Goal: Transaction & Acquisition: Obtain resource

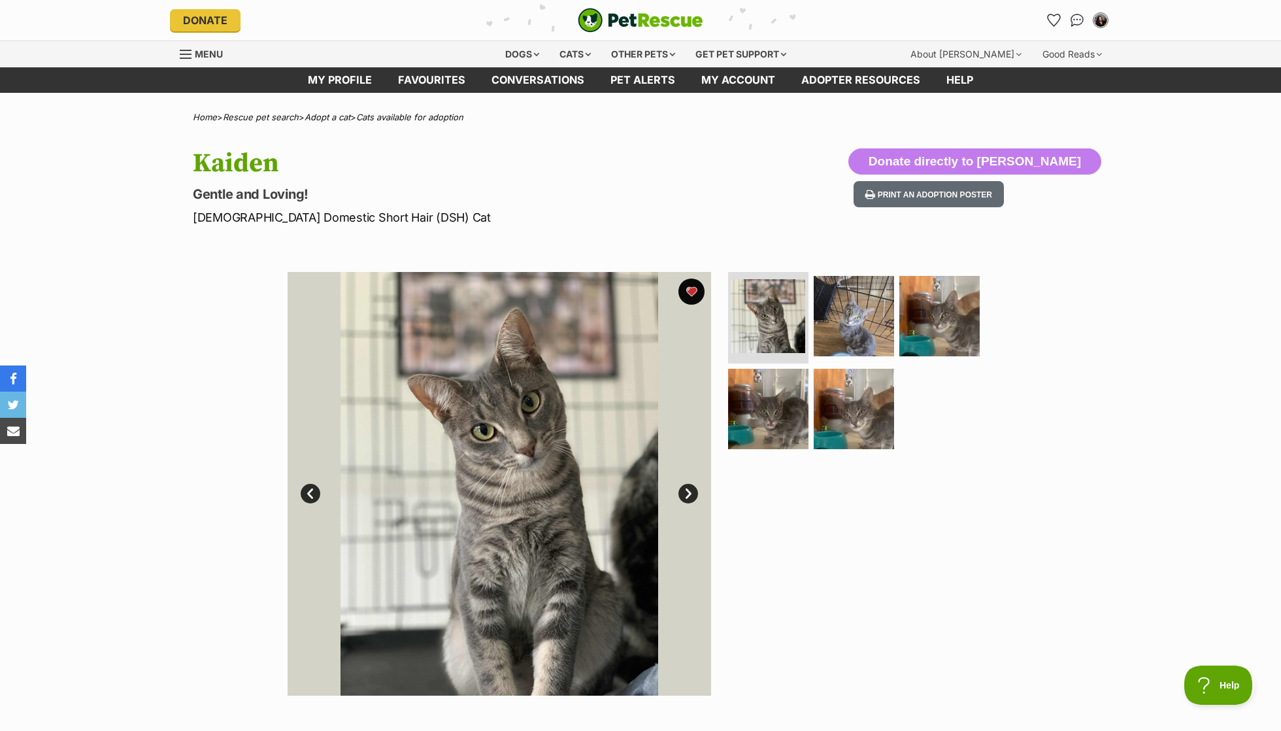
scroll to position [-1, 0]
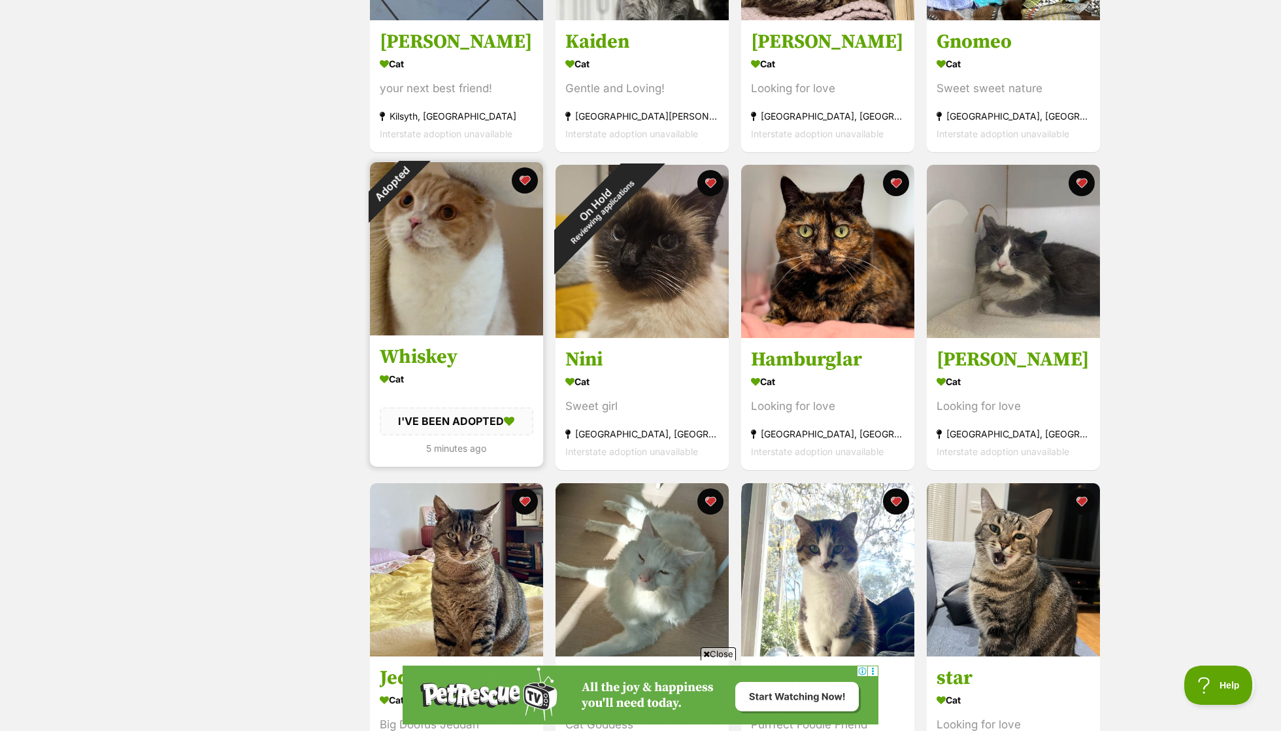
click at [414, 176] on div "Adopted" at bounding box center [392, 184] width 44 height 44
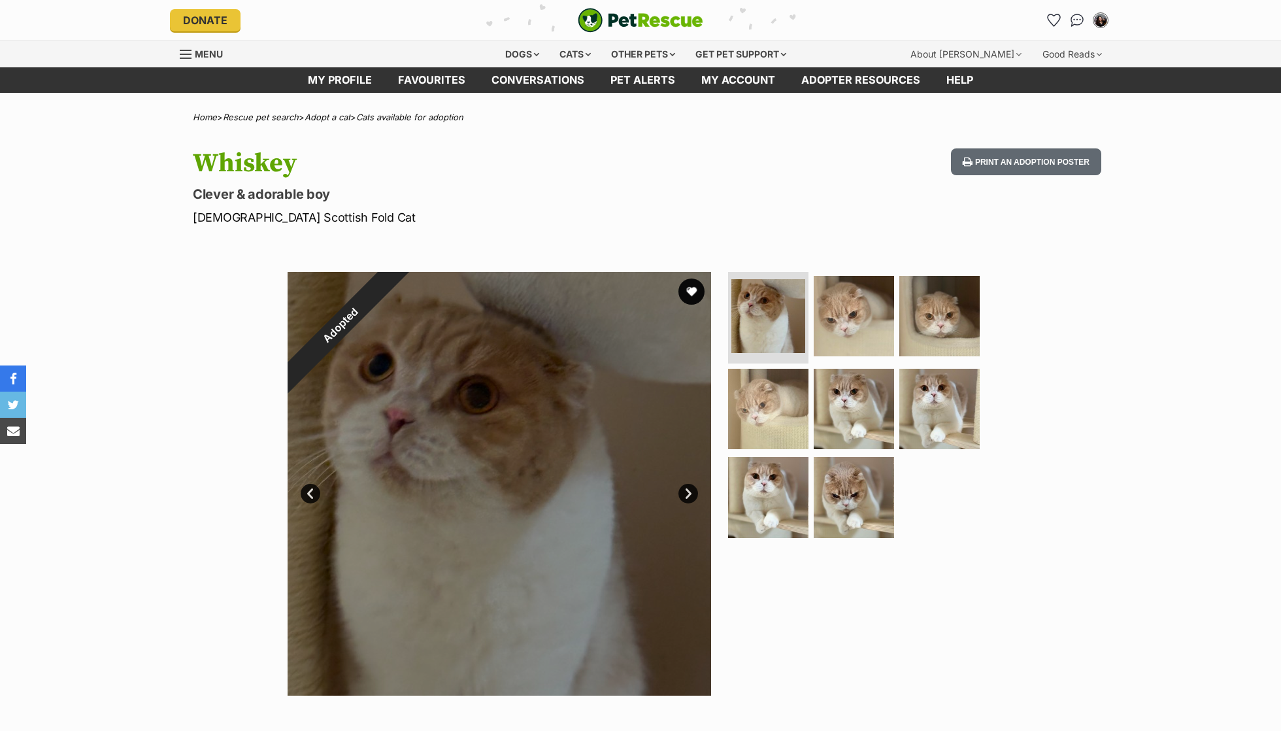
click at [698, 290] on button "favourite" at bounding box center [691, 291] width 26 height 26
click at [697, 285] on button "favourite" at bounding box center [691, 291] width 29 height 29
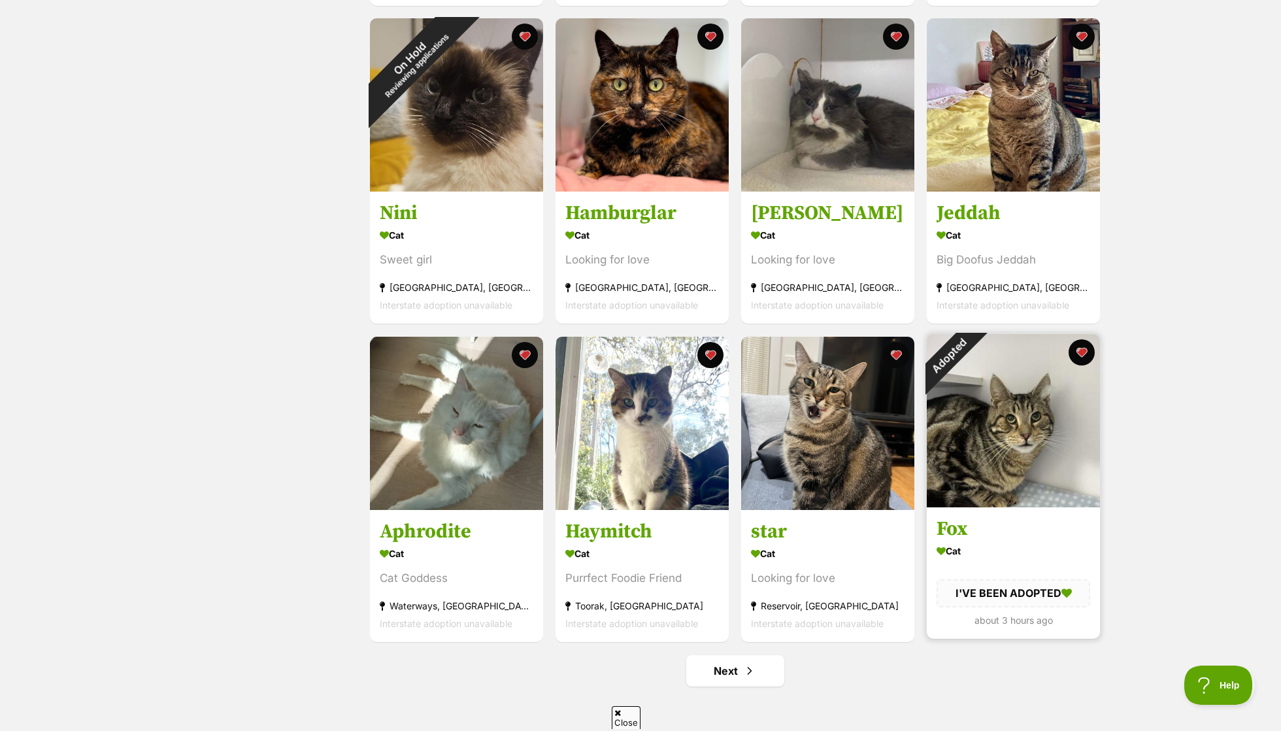
click at [971, 348] on div "Adopted" at bounding box center [949, 356] width 44 height 44
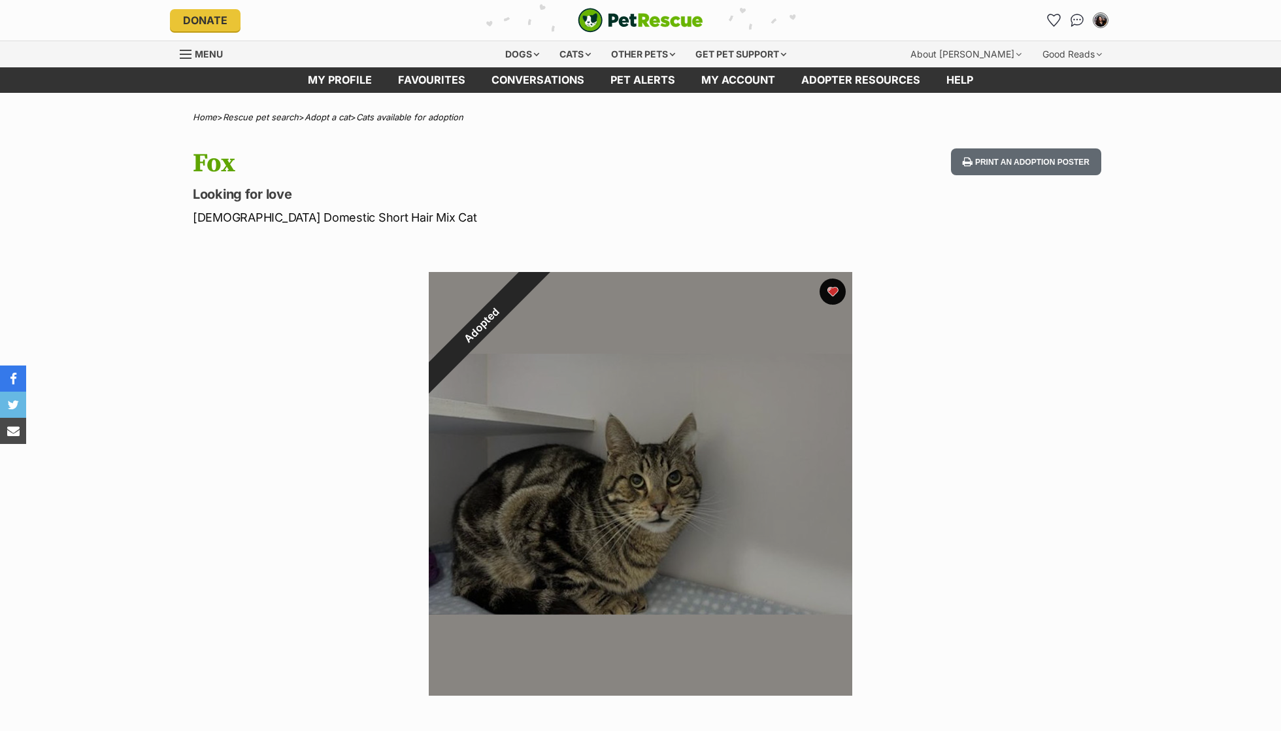
click at [834, 285] on button "favourite" at bounding box center [833, 291] width 26 height 26
click at [429, 75] on link "Favourites" at bounding box center [431, 79] width 93 height 25
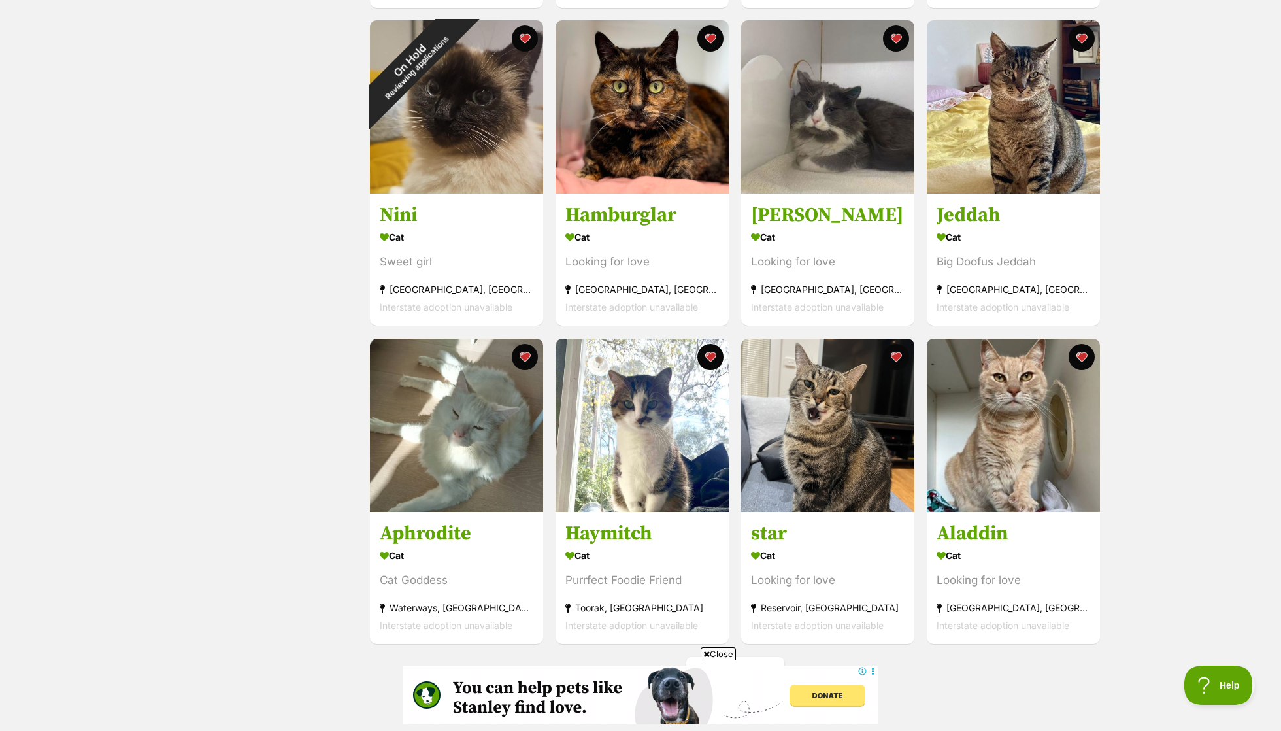
scroll to position [1211, 0]
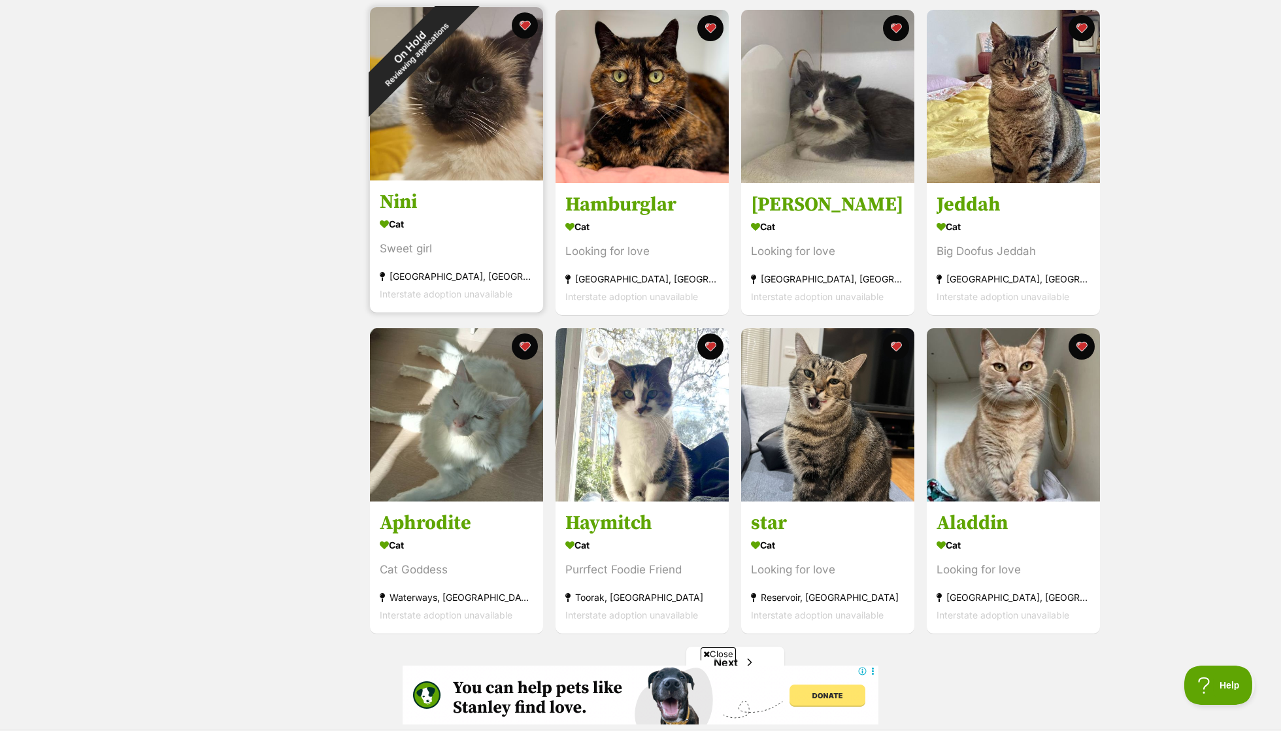
click at [456, 93] on div "On Hold Reviewing applications" at bounding box center [413, 50] width 86 height 86
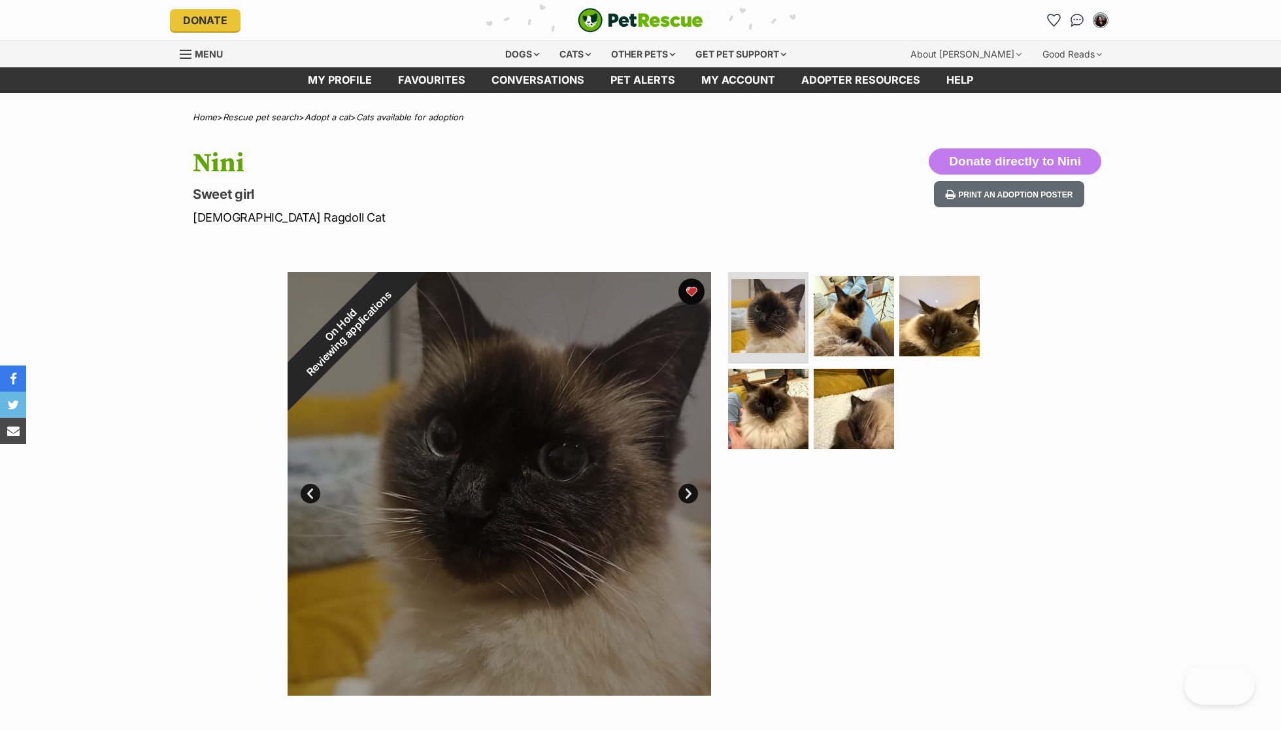
click at [403, 290] on div "On Hold Reviewing applications" at bounding box center [345, 329] width 115 height 115
click at [689, 301] on button "favourite" at bounding box center [691, 291] width 26 height 26
click at [454, 90] on link "Favourites" at bounding box center [431, 79] width 93 height 25
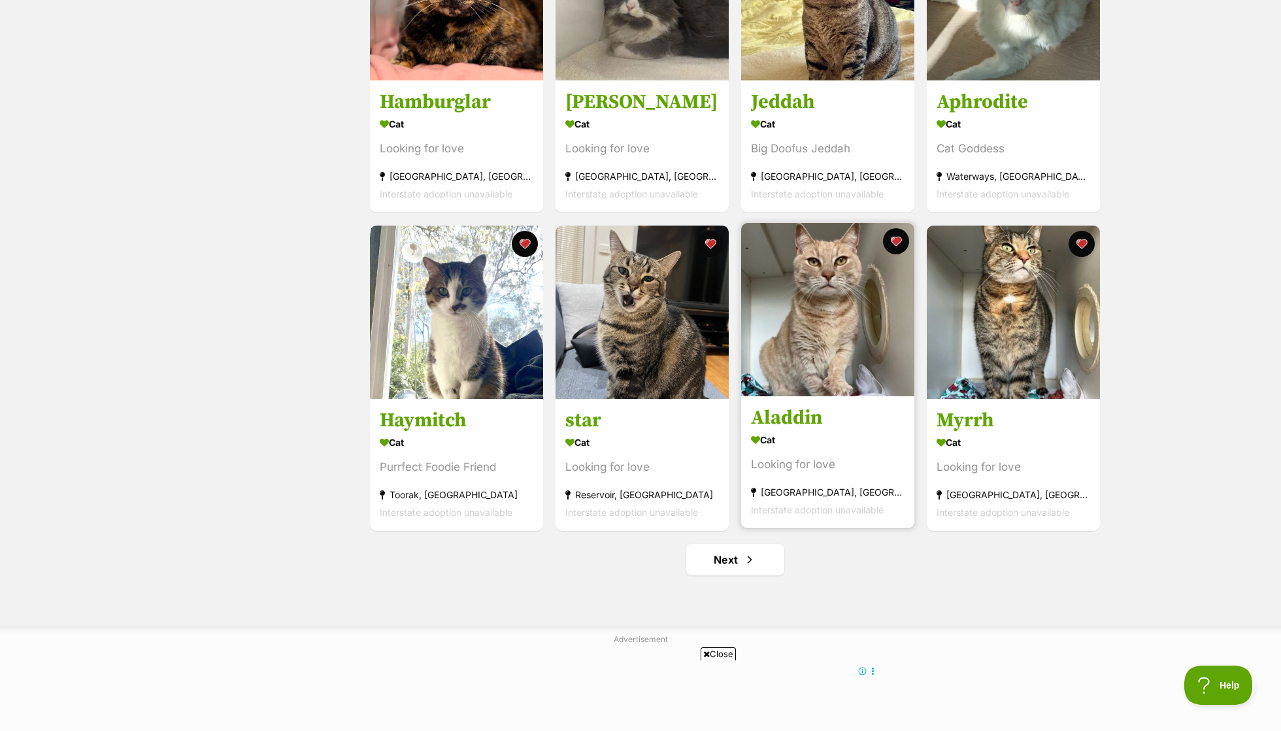
scroll to position [1315, 0]
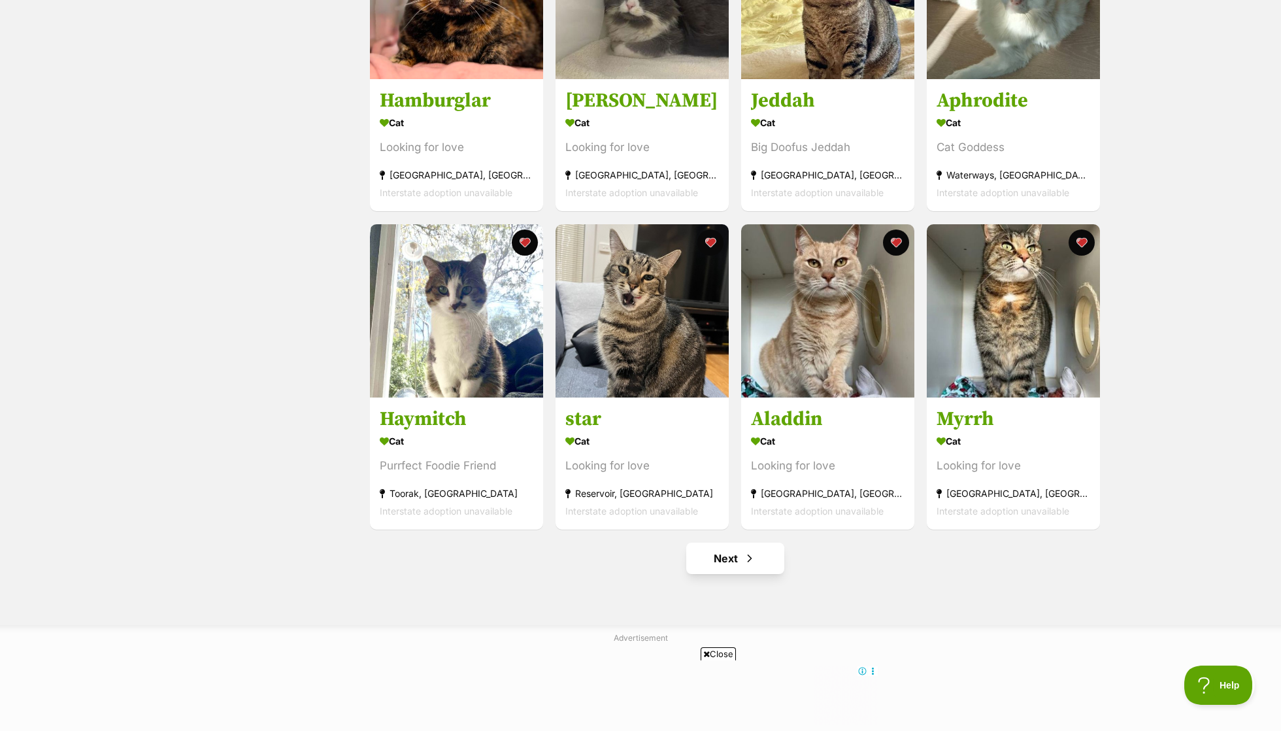
click at [746, 543] on link "Next" at bounding box center [735, 558] width 98 height 31
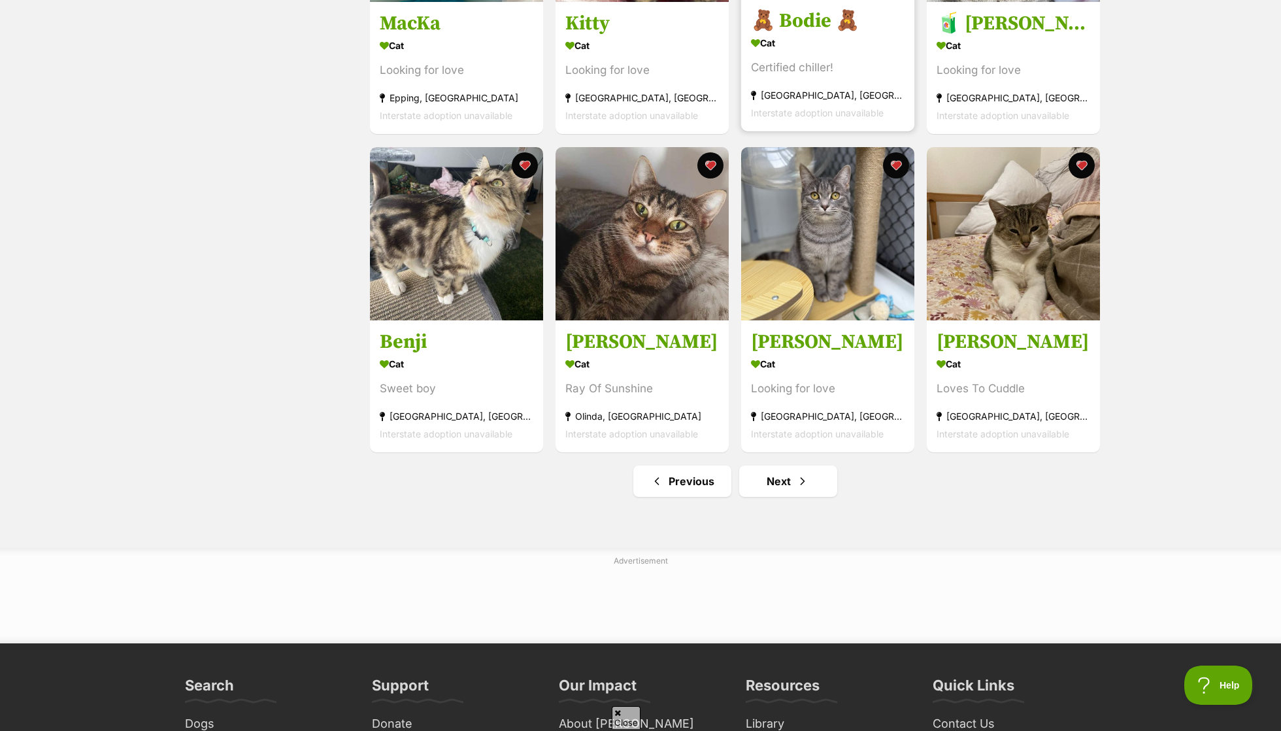
scroll to position [1395, 0]
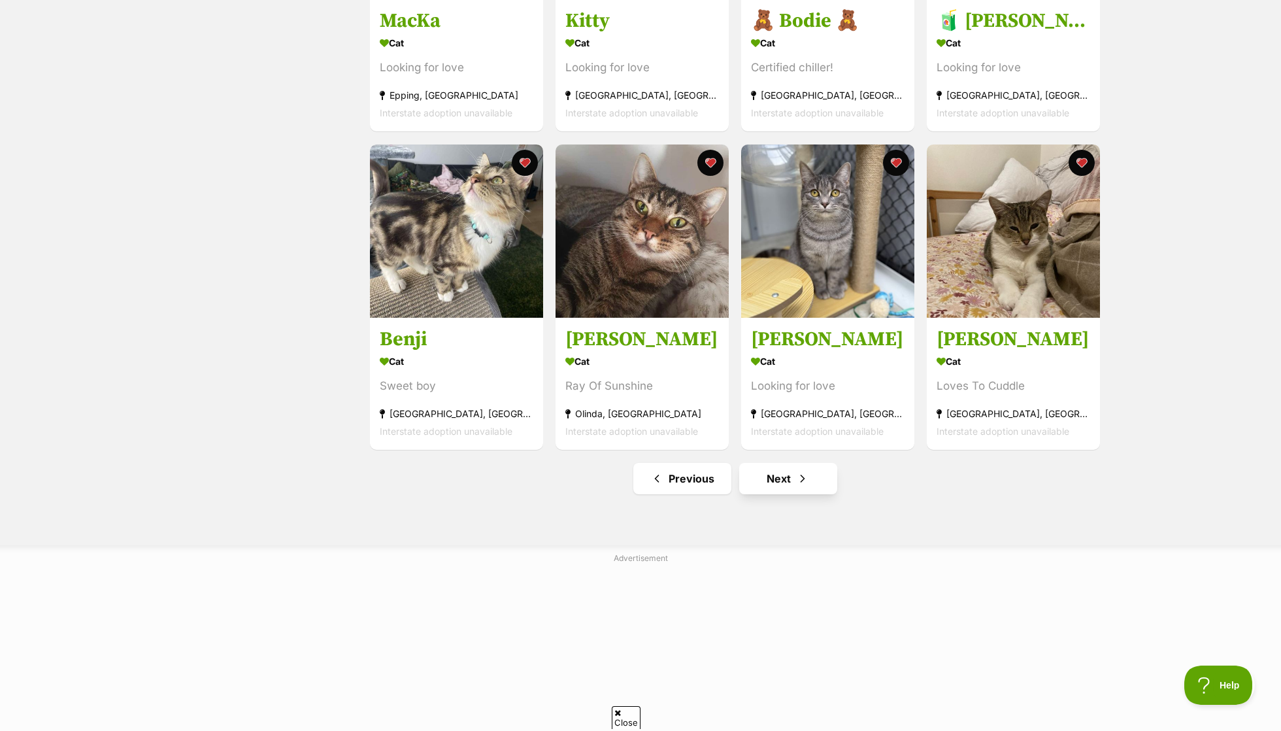
click at [795, 480] on link "Next" at bounding box center [788, 478] width 98 height 31
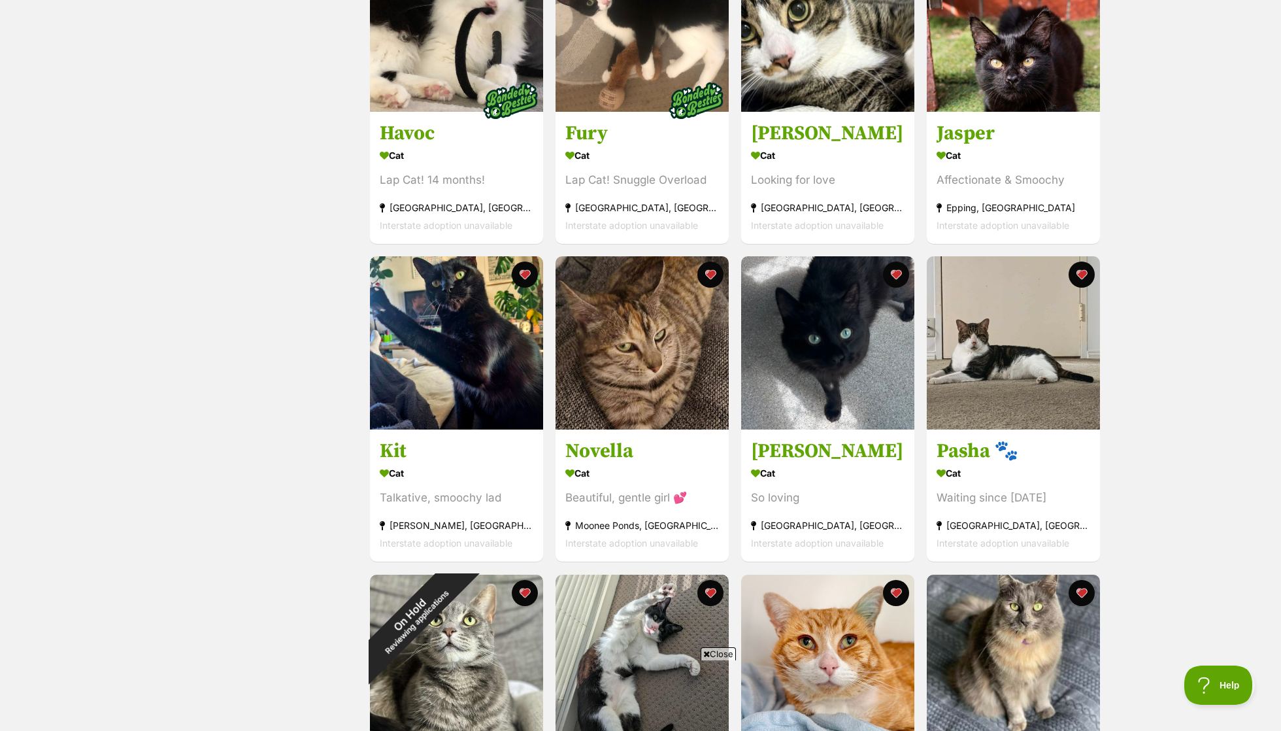
scroll to position [1020, 0]
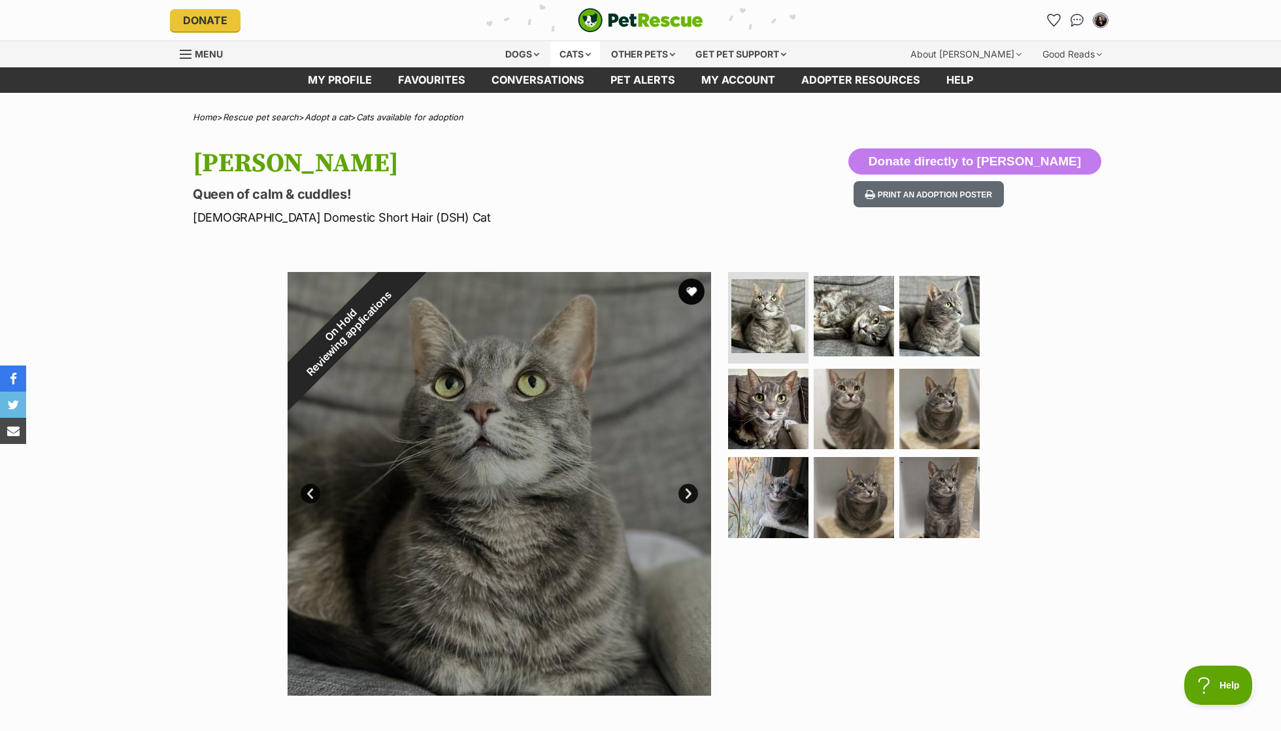
click at [558, 58] on div "Cats" at bounding box center [575, 54] width 50 height 26
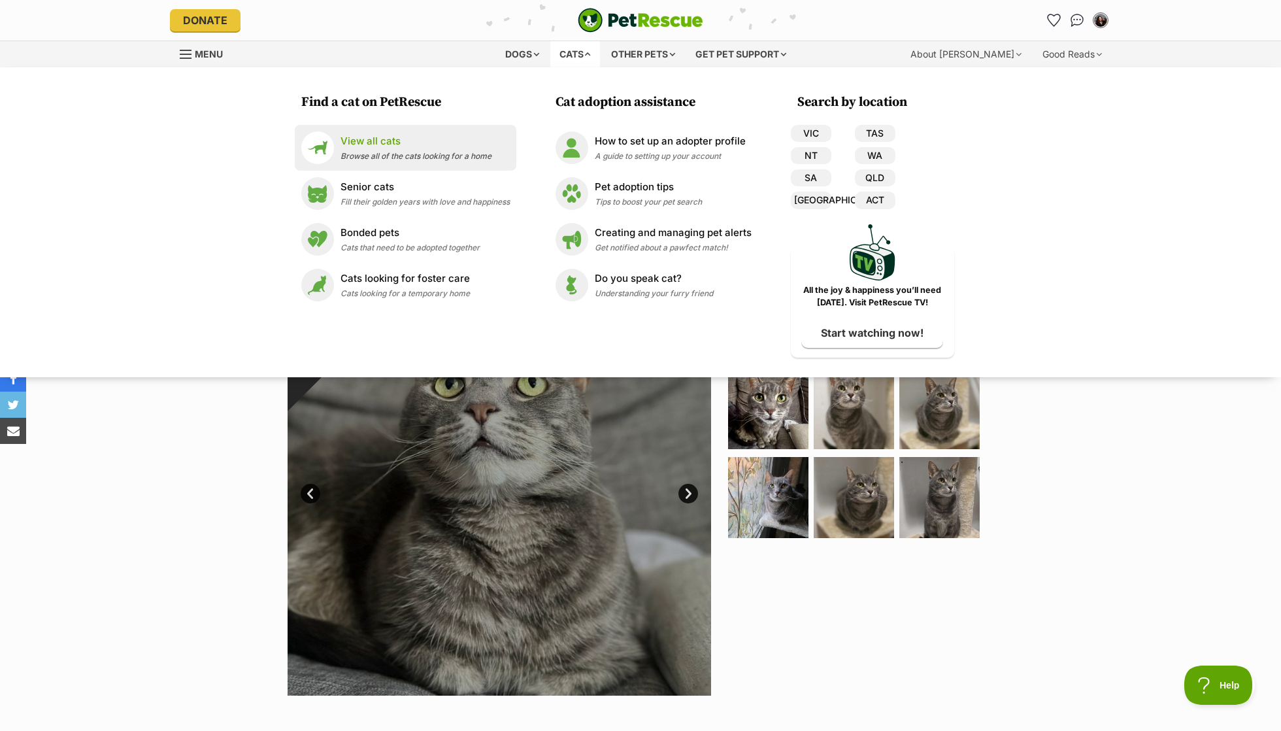
click at [417, 152] on span "Browse all of the cats looking for a home" at bounding box center [416, 156] width 151 height 10
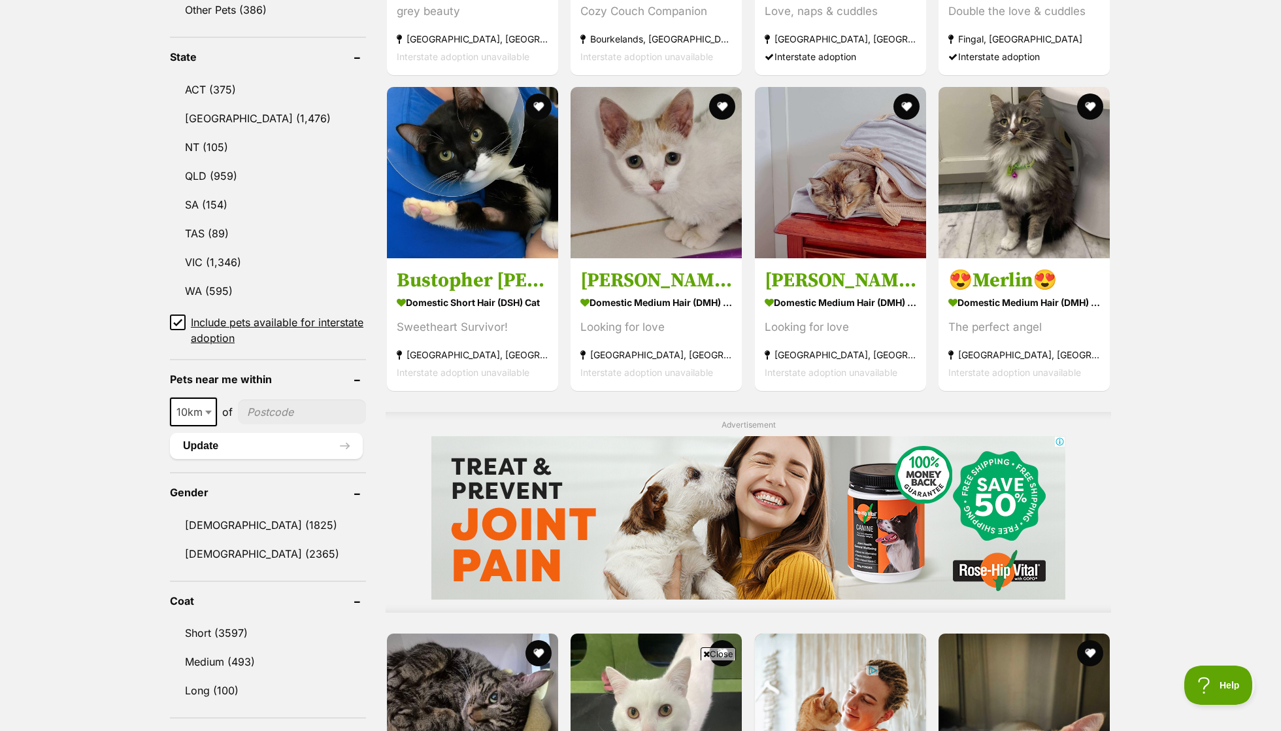
scroll to position [671, 0]
